Goal: Transaction & Acquisition: Book appointment/travel/reservation

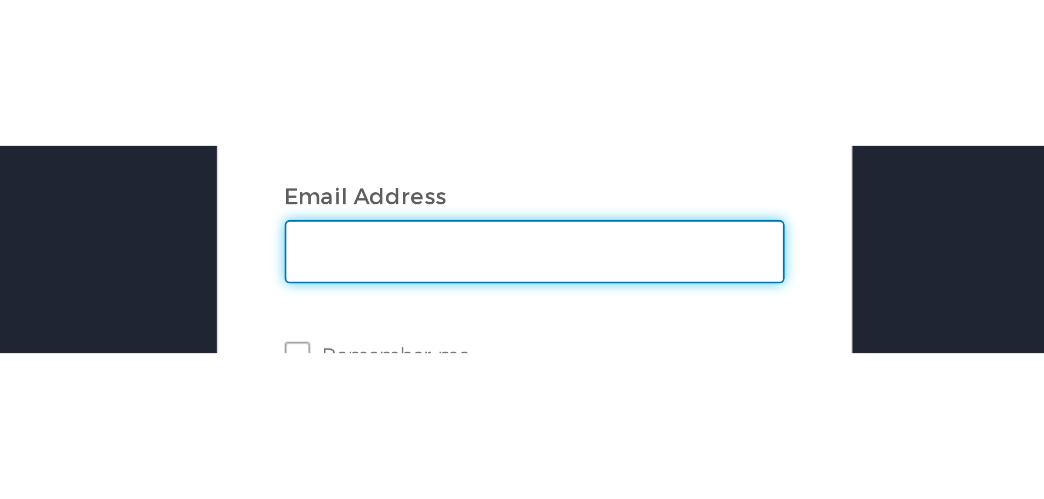
scroll to position [55, 0]
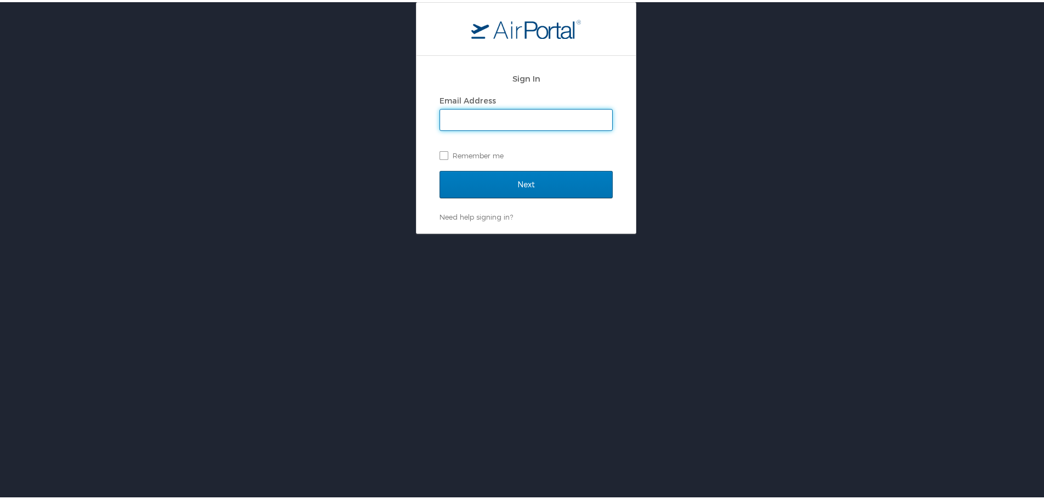
click at [361, 73] on input "Email Address" at bounding box center [526, 117] width 172 height 21
type input "shamekia.gardner@lsuhs.edu"
click at [361, 73] on label "Remember me" at bounding box center [526, 153] width 173 height 16
click at [361, 73] on input "Remember me" at bounding box center [443, 152] width 7 height 7
checkbox input "true"
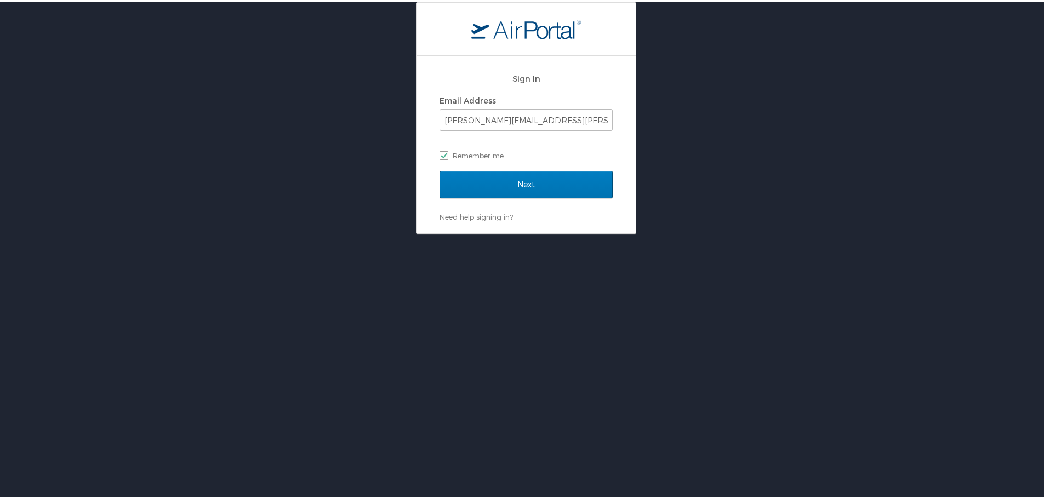
click at [361, 73] on div "Next" at bounding box center [526, 189] width 173 height 41
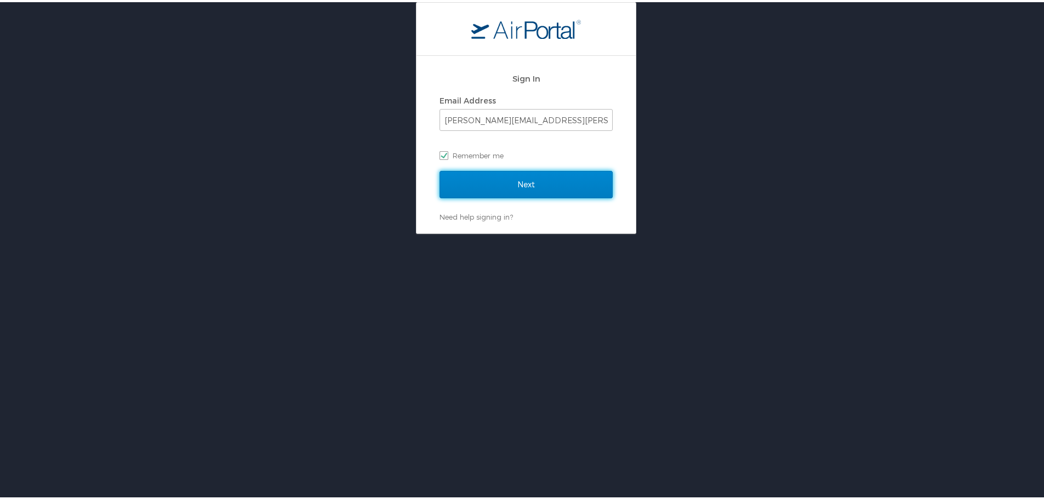
click at [361, 73] on input "Next" at bounding box center [526, 182] width 173 height 27
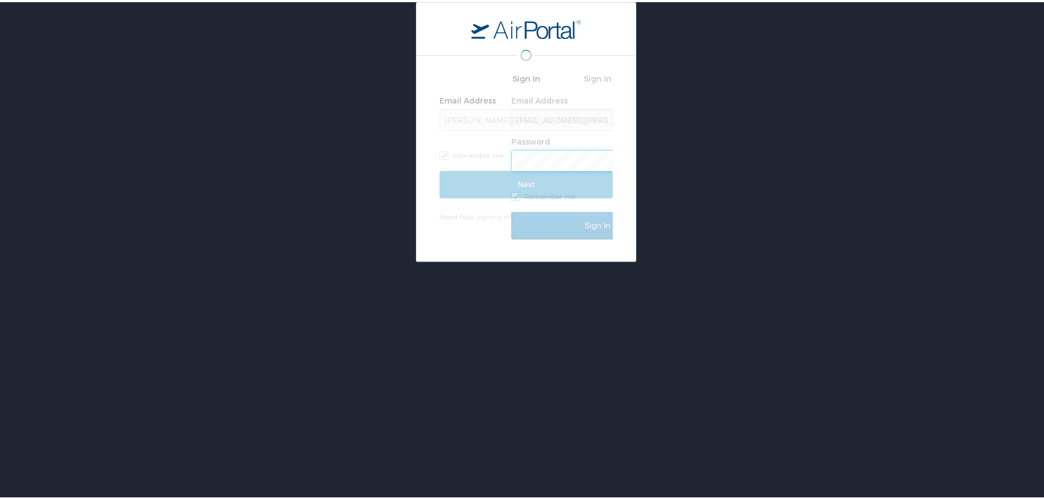
scroll to position [0, 0]
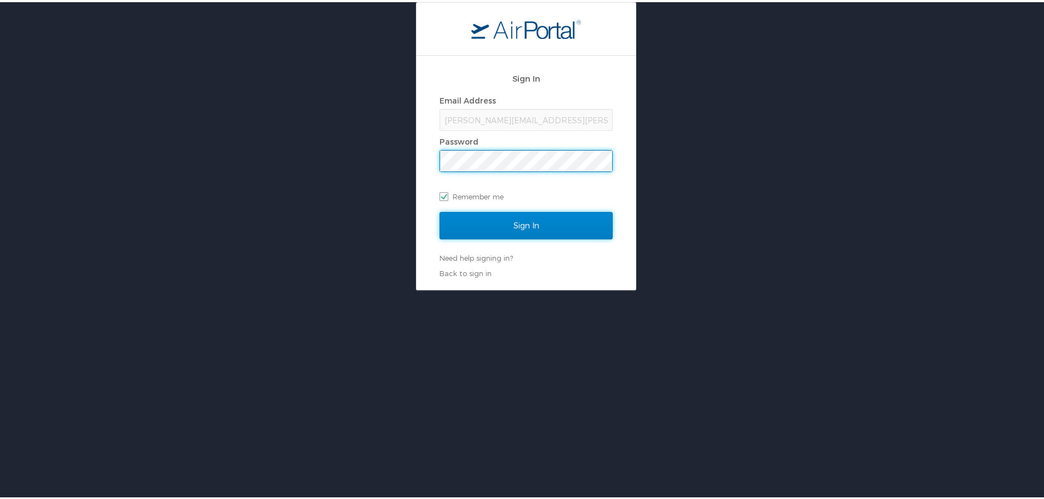
click at [361, 73] on input "Sign In" at bounding box center [526, 223] width 173 height 27
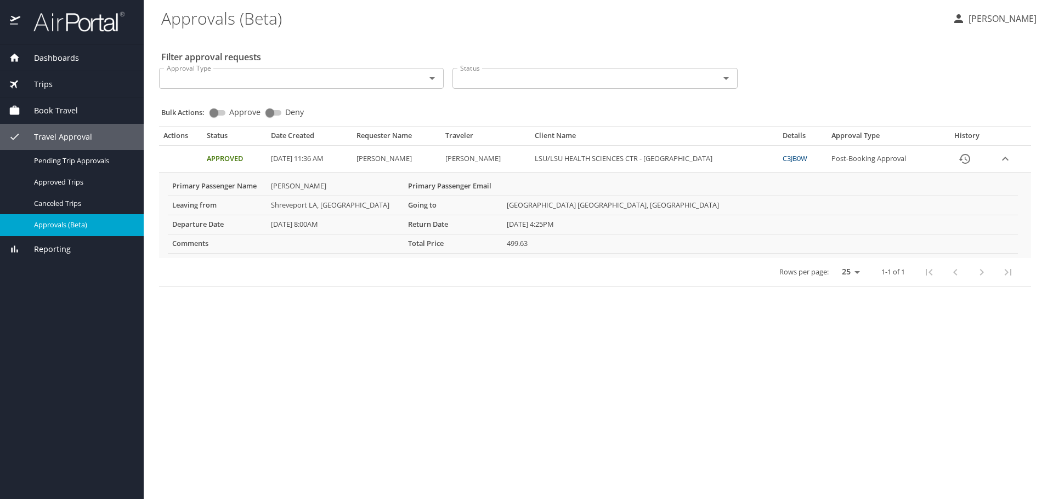
click at [44, 110] on span "Book Travel" at bounding box center [49, 111] width 58 height 12
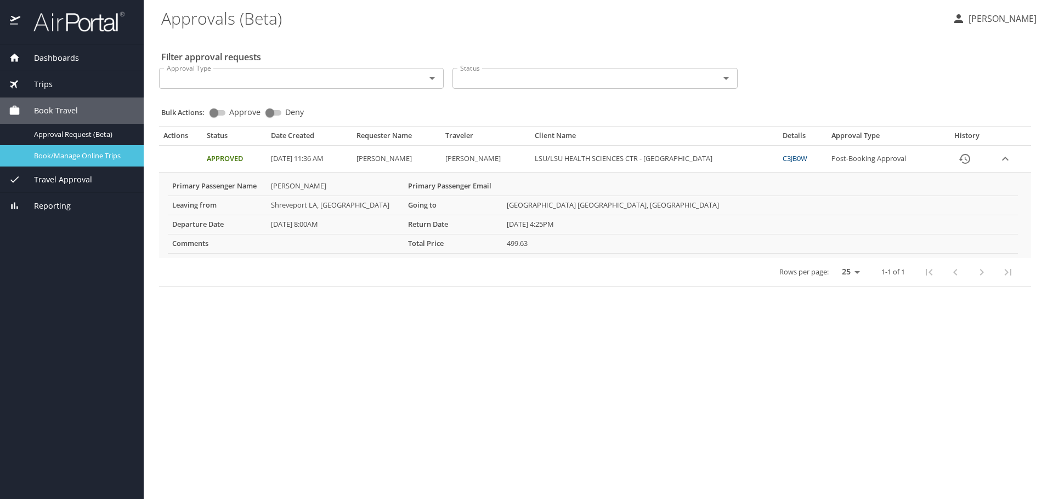
click at [72, 160] on span "Book/Manage Online Trips" at bounding box center [82, 156] width 96 height 10
